Goal: Browse casually: Explore the website without a specific task or goal

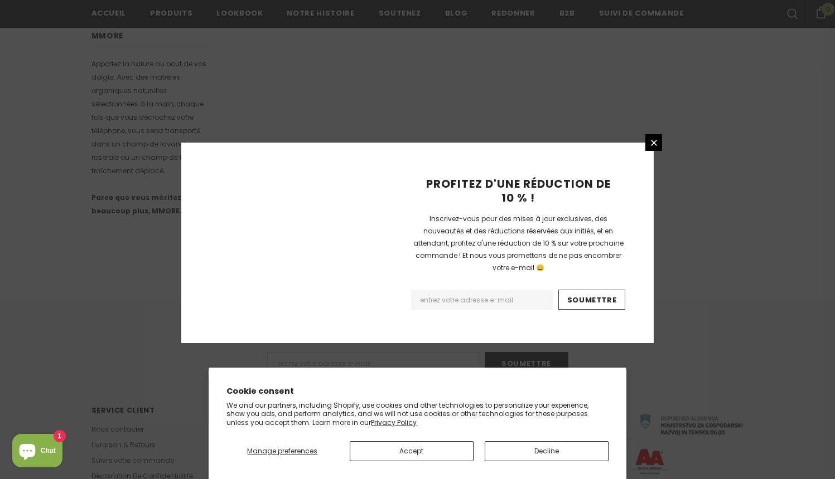
scroll to position [690, 0]
